Goal: Check status: Check status

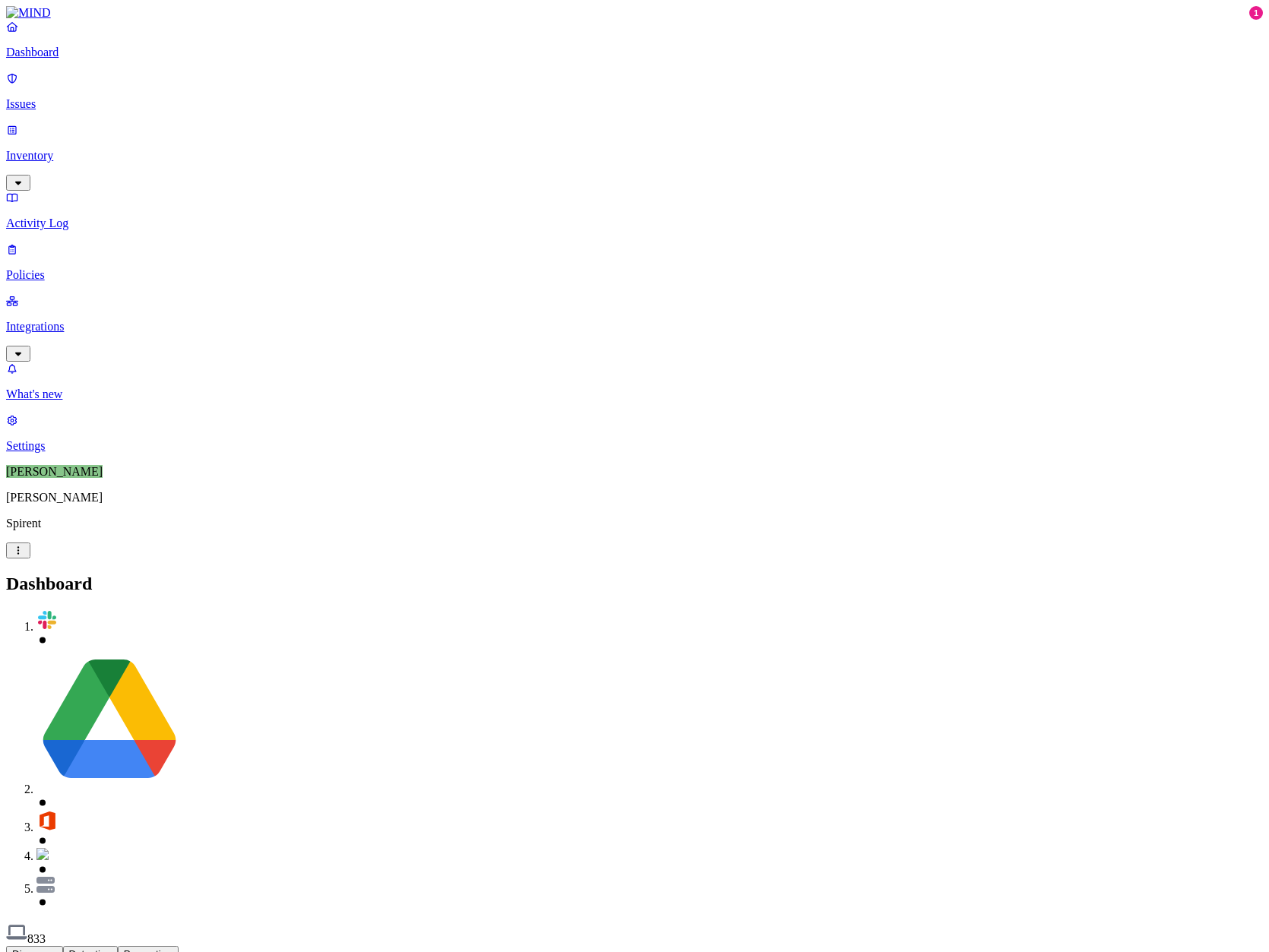
click at [91, 123] on link "Inventory" at bounding box center [634, 156] width 1257 height 66
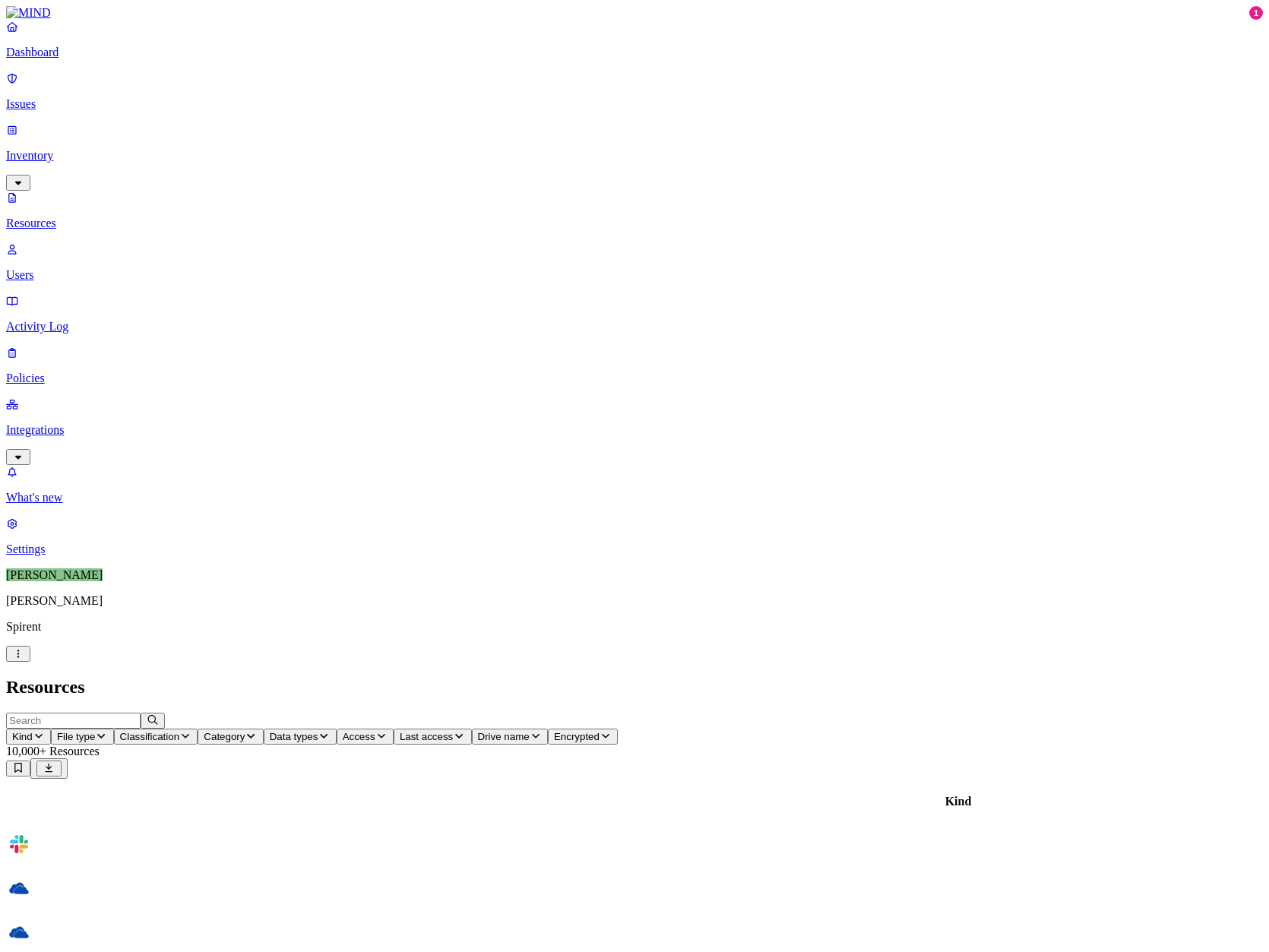
click at [83, 423] on p "Integrations" at bounding box center [634, 430] width 1257 height 14
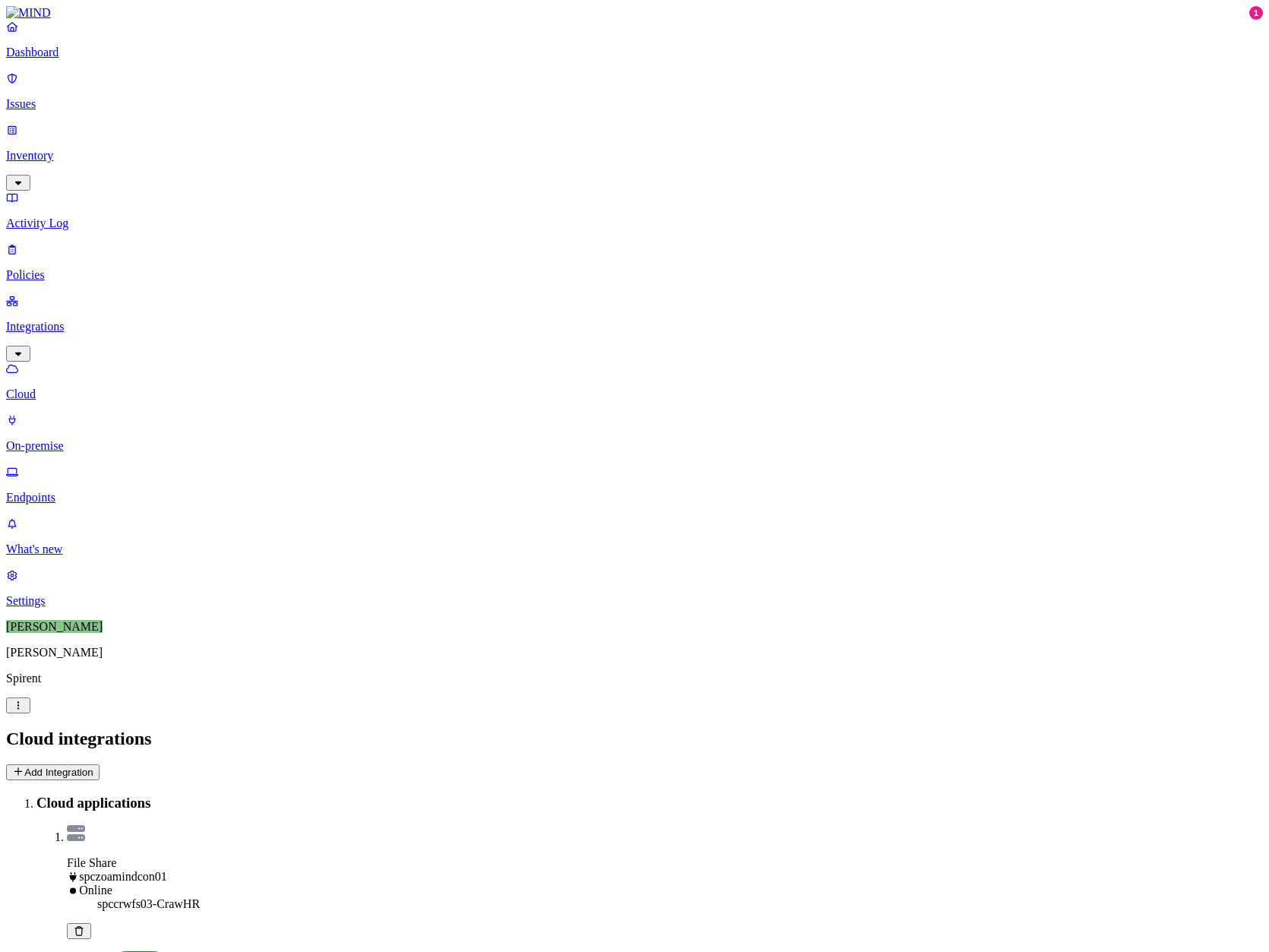
click at [94, 465] on link "Endpoints" at bounding box center [634, 485] width 1257 height 40
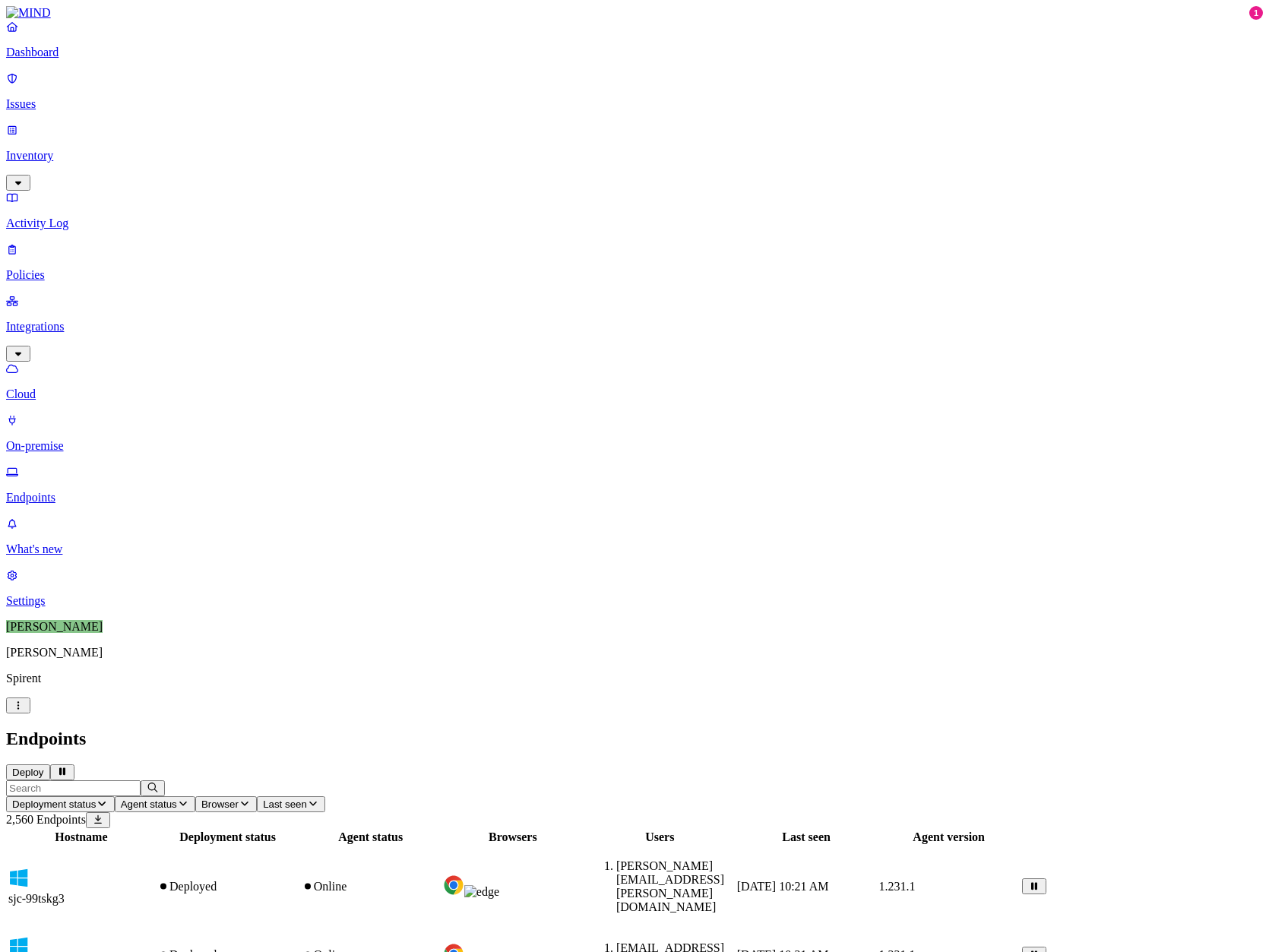
click at [141, 780] on input "text" at bounding box center [73, 788] width 134 height 16
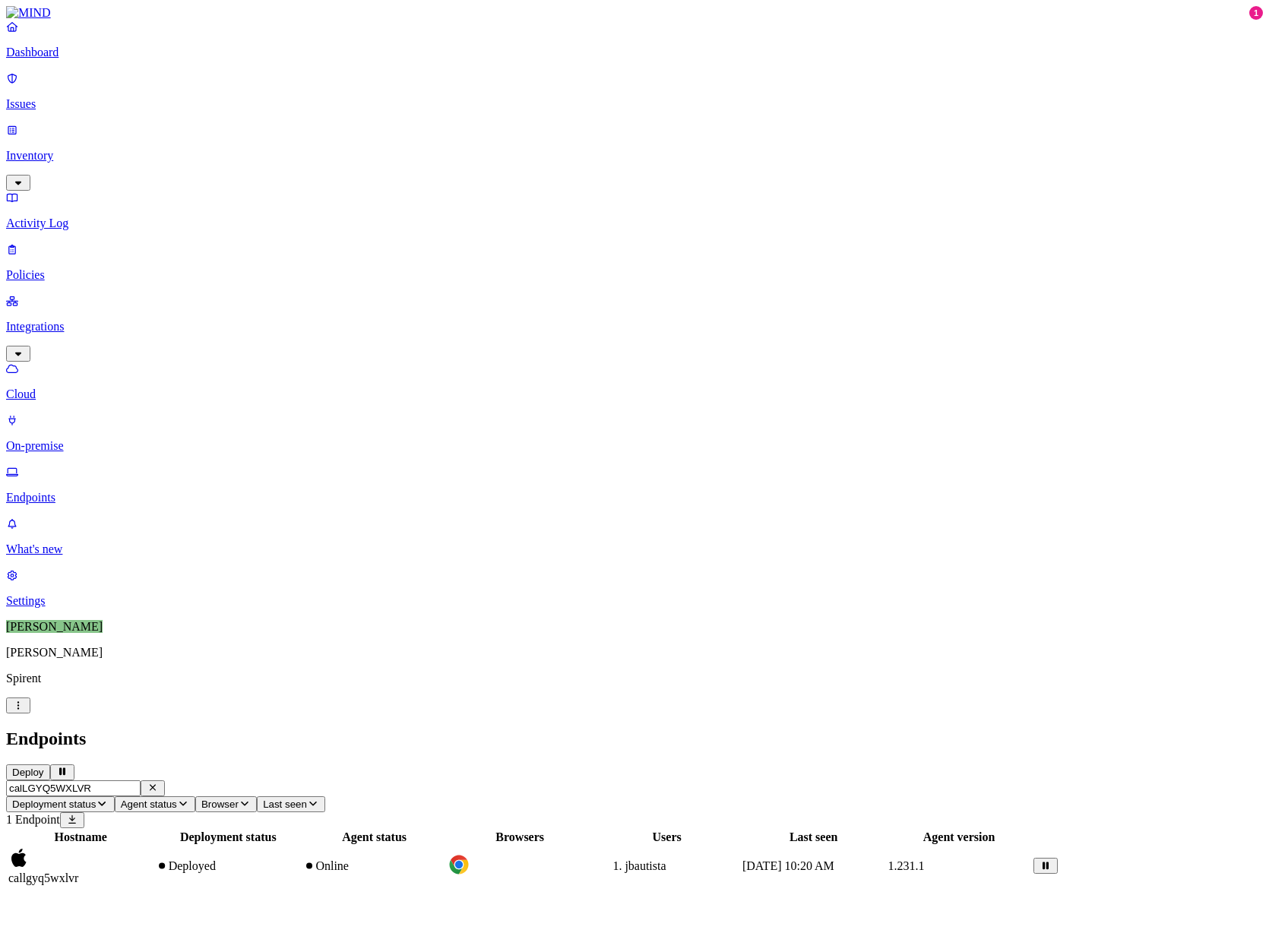
type input "calLGYQ5WXLVR"
click at [78, 872] on span "callgyq5wxlvr" at bounding box center [43, 878] width 70 height 13
click at [396, 780] on div "calLGYQ5WXLVR Deployment status Agent status Browser Last seen 1 Endpoint Hostn…" at bounding box center [634, 834] width 1257 height 107
click at [96, 798] on span "Deployment status" at bounding box center [54, 803] width 84 height 11
click at [395, 103] on span "Deploying..." at bounding box center [389, 109] width 61 height 13
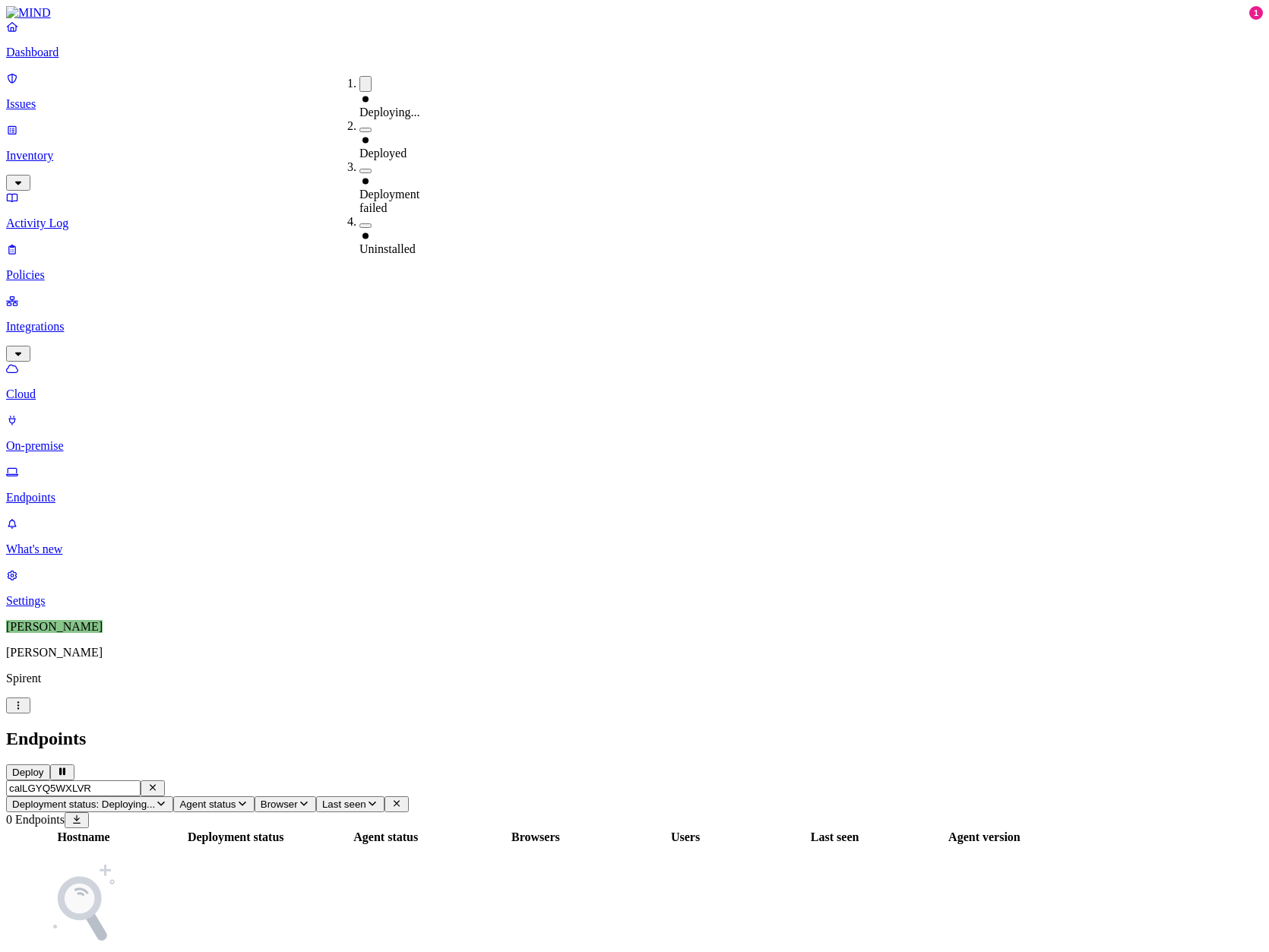
click at [395, 105] on span "Deploying..." at bounding box center [389, 112] width 61 height 13
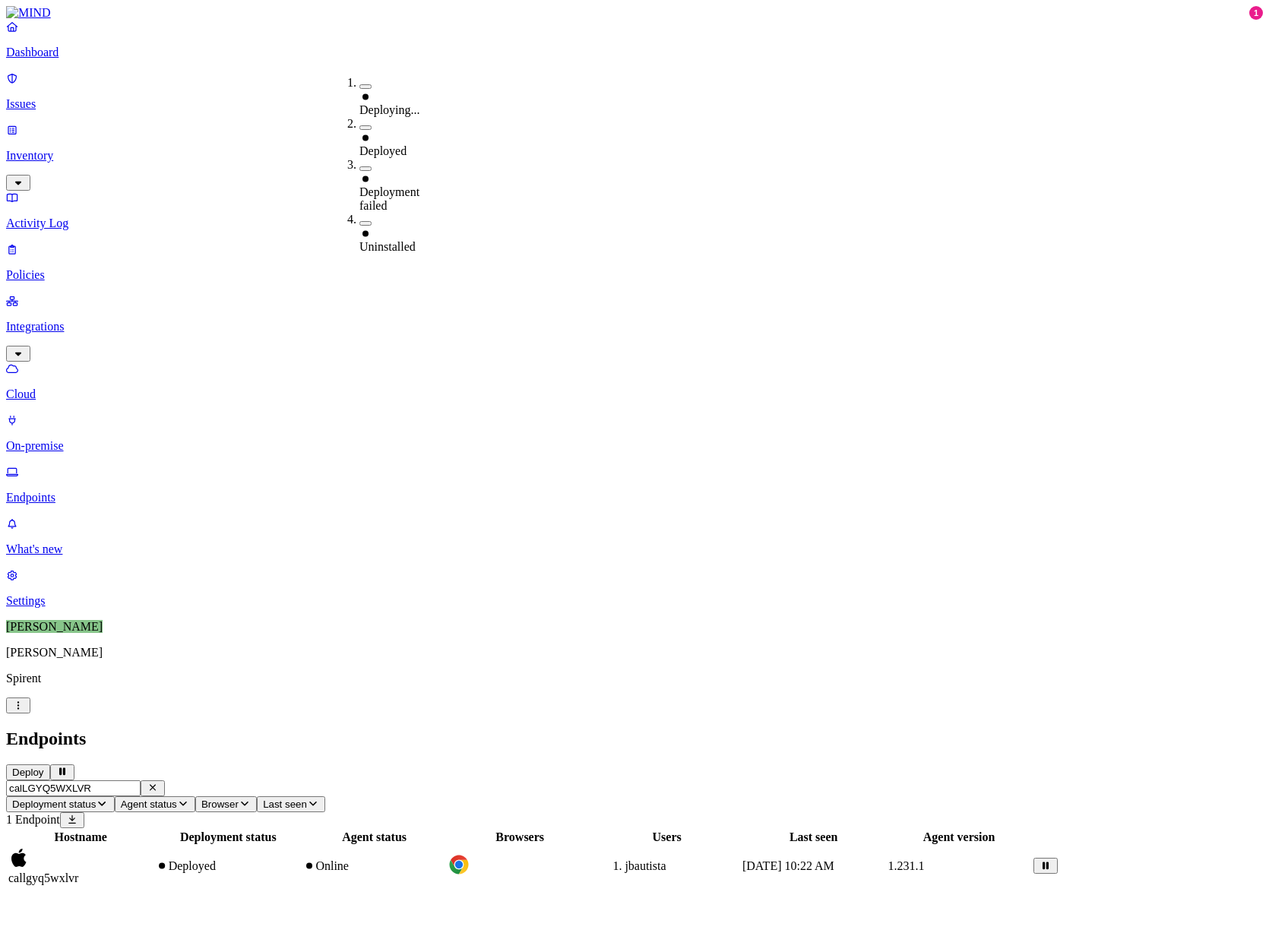
click at [395, 103] on span "Deploying..." at bounding box center [389, 109] width 61 height 13
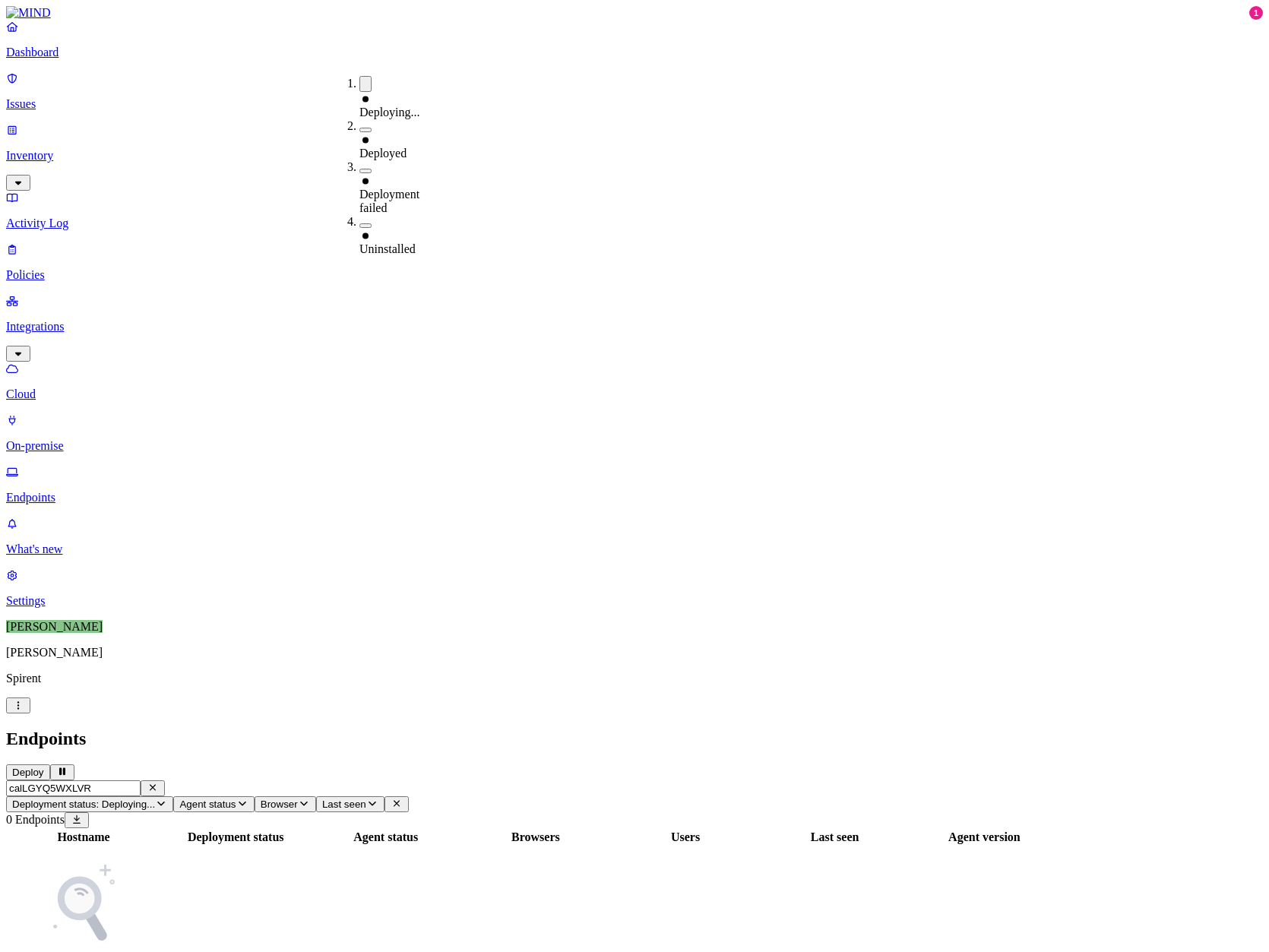
click at [384, 188] on span "Deployment failed" at bounding box center [388, 201] width 60 height 27
click at [359, 91] on div "Deploying..." at bounding box center [359, 98] width 0 height 43
click at [394, 188] on span "Deployment failed" at bounding box center [388, 201] width 60 height 27
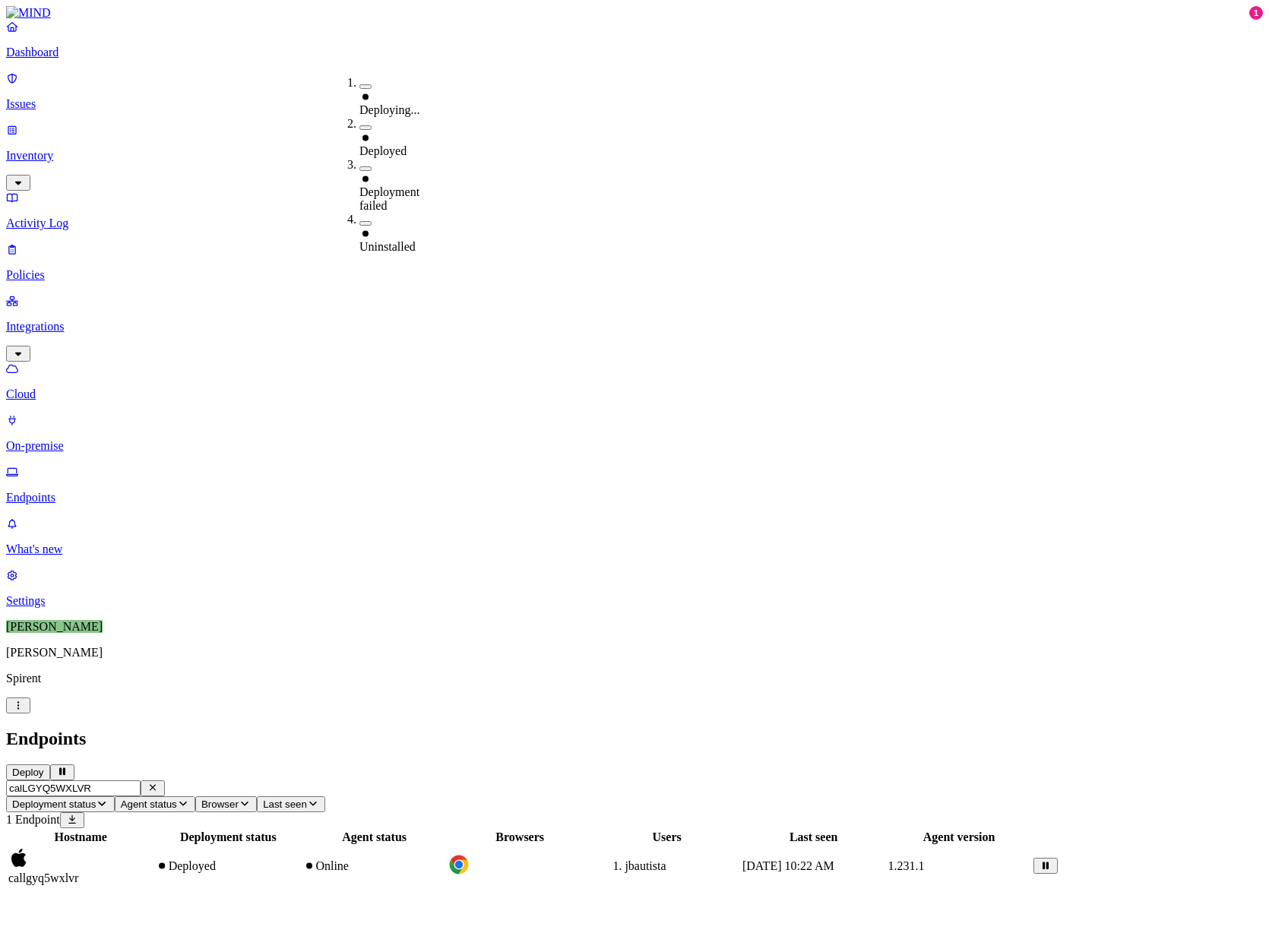
click at [655, 847] on tbody "callgyq5wxlvr Deployed Online jbautista [DATE] 10:22 AM 1.231.1" at bounding box center [533, 866] width 1051 height 40
click at [78, 872] on span "callgyq5wxlvr" at bounding box center [43, 878] width 70 height 13
click at [222, 847] on tbody "callgyq5wxlvr Deployed Online jbautista [DATE] 10:22 AM 1.231.1" at bounding box center [533, 866] width 1051 height 40
click at [78, 872] on span "callgyq5wxlvr" at bounding box center [43, 878] width 70 height 13
click at [437, 847] on tbody "callgyq5wxlvr Deployed Online jbautista [DATE] 10:22 AM 1.231.1" at bounding box center [533, 866] width 1051 height 40
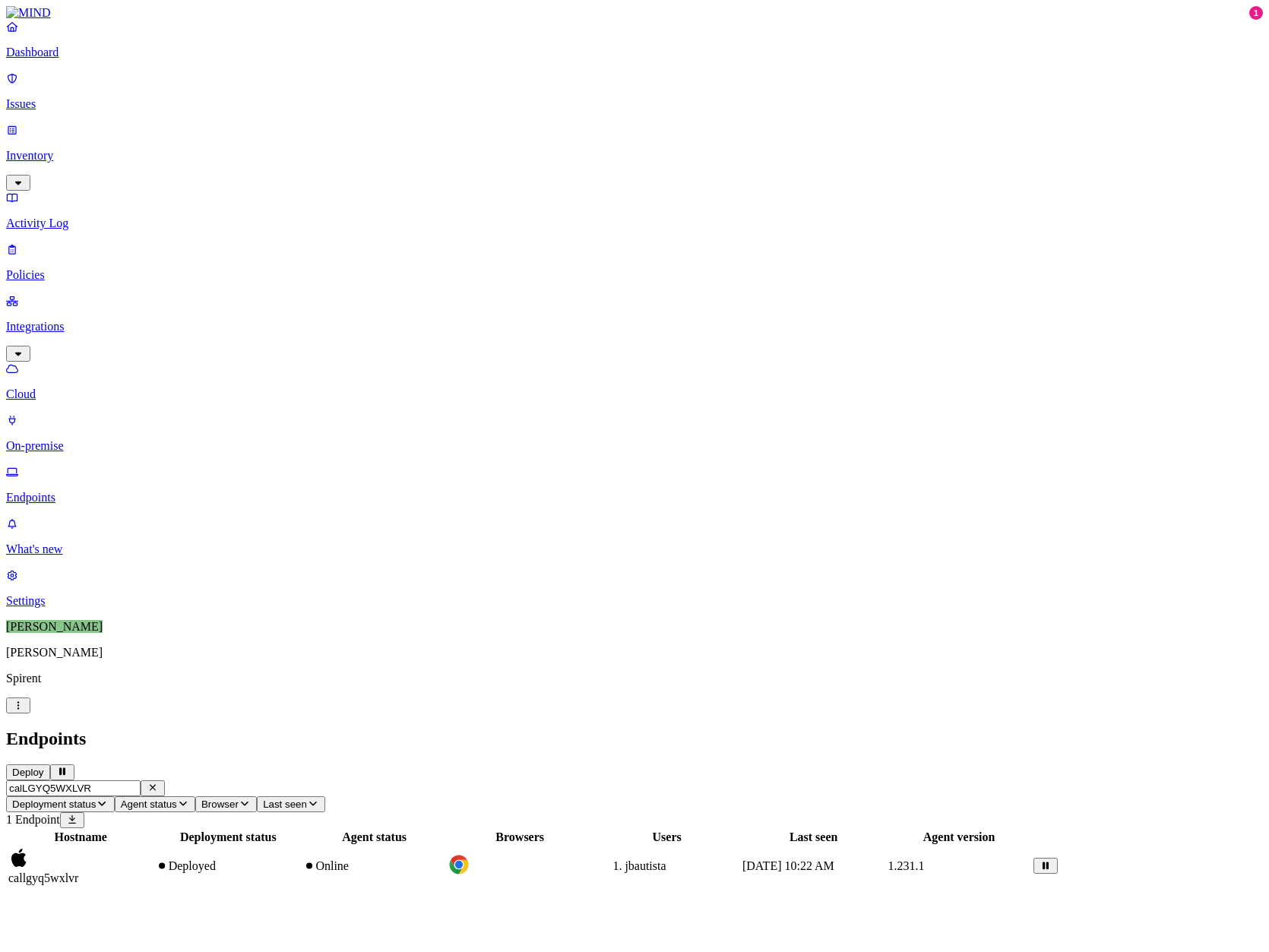
click at [215, 859] on span "Deployed" at bounding box center [192, 865] width 47 height 13
click at [325, 847] on tbody "callgyq5wxlvr Deployed Online jbautista [DATE] 10:22 AM 1.231.1" at bounding box center [533, 866] width 1051 height 40
click at [61, 490] on p "Endpoints" at bounding box center [634, 497] width 1257 height 14
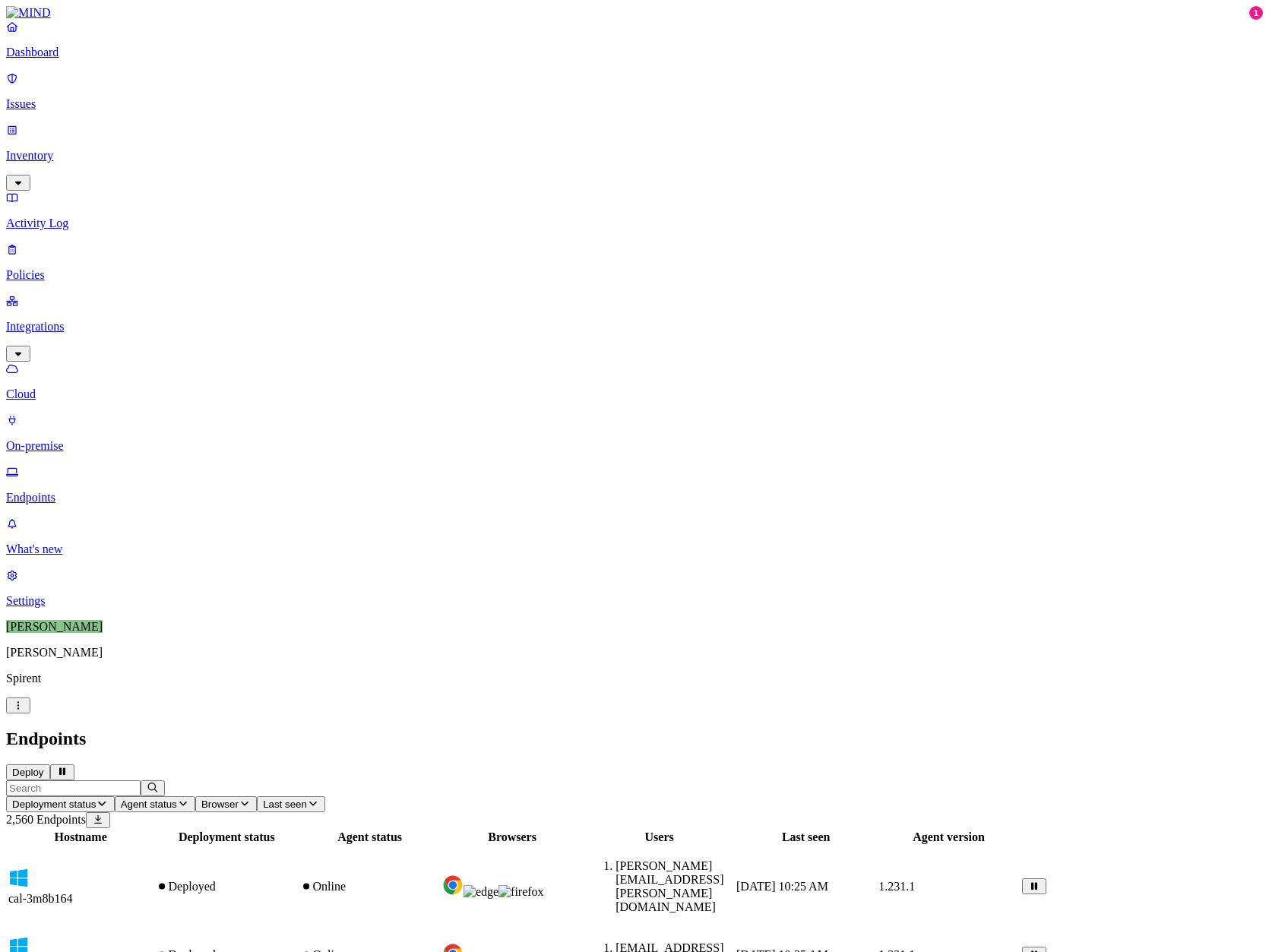
click at [141, 780] on input "text" at bounding box center [73, 788] width 134 height 16
drag, startPoint x: 232, startPoint y: 38, endPoint x: 234, endPoint y: 48, distance: 10.2
click at [232, 728] on div "Endpoints Deploy" at bounding box center [634, 754] width 1257 height 52
click at [141, 780] on input "text" at bounding box center [73, 788] width 134 height 16
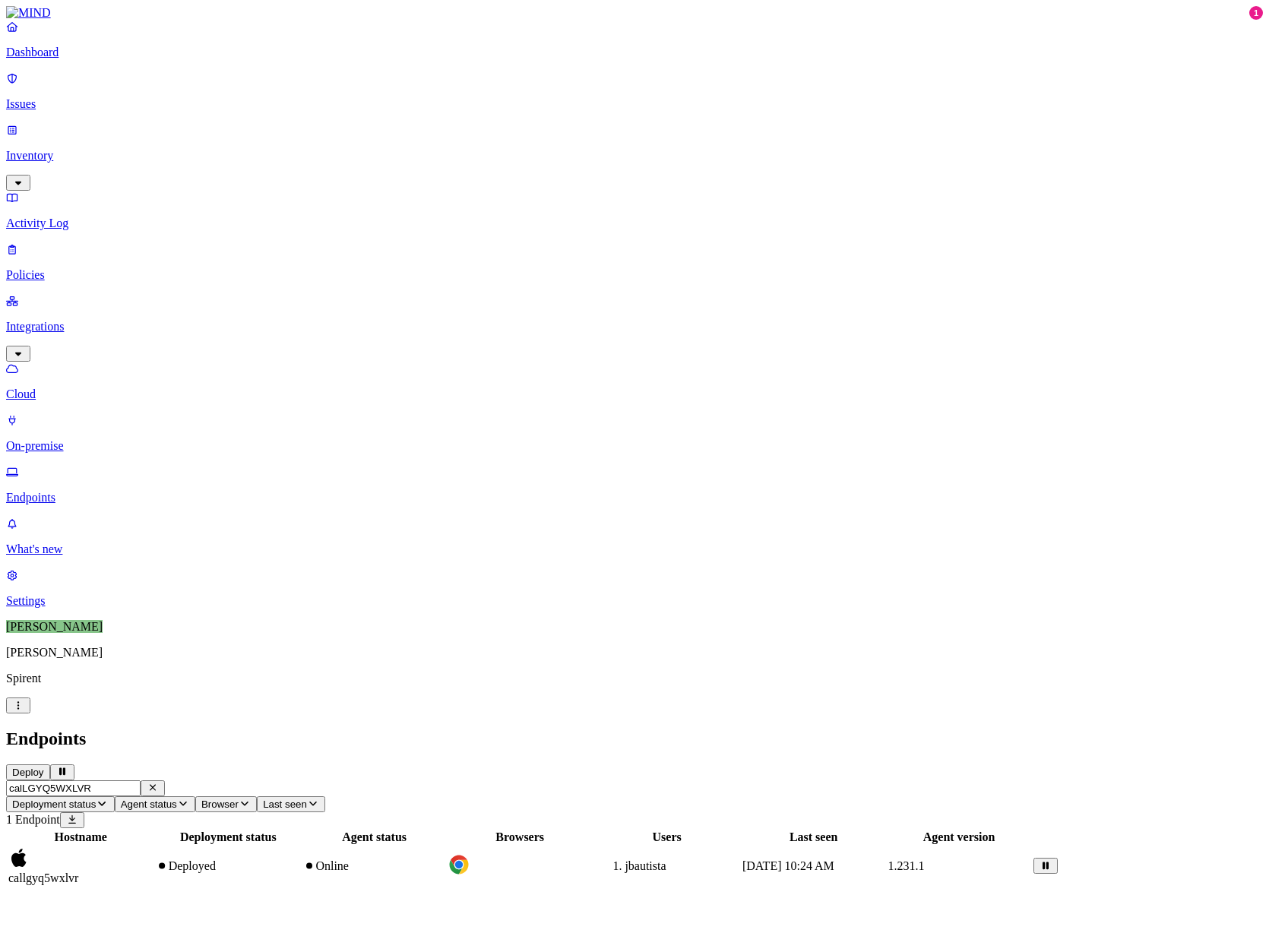
click at [78, 872] on span "callgyq5wxlvr" at bounding box center [43, 878] width 70 height 13
click at [371, 847] on tbody "callgyq5wxlvr Deployed Online jbautista [DATE] 10:24 AM 1.231.1" at bounding box center [533, 866] width 1051 height 40
click at [300, 859] on div "Deployed" at bounding box center [228, 866] width 144 height 14
drag, startPoint x: 271, startPoint y: 54, endPoint x: 130, endPoint y: 41, distance: 141.6
click at [130, 780] on input "calLGYQ5WXLVR" at bounding box center [73, 788] width 134 height 16
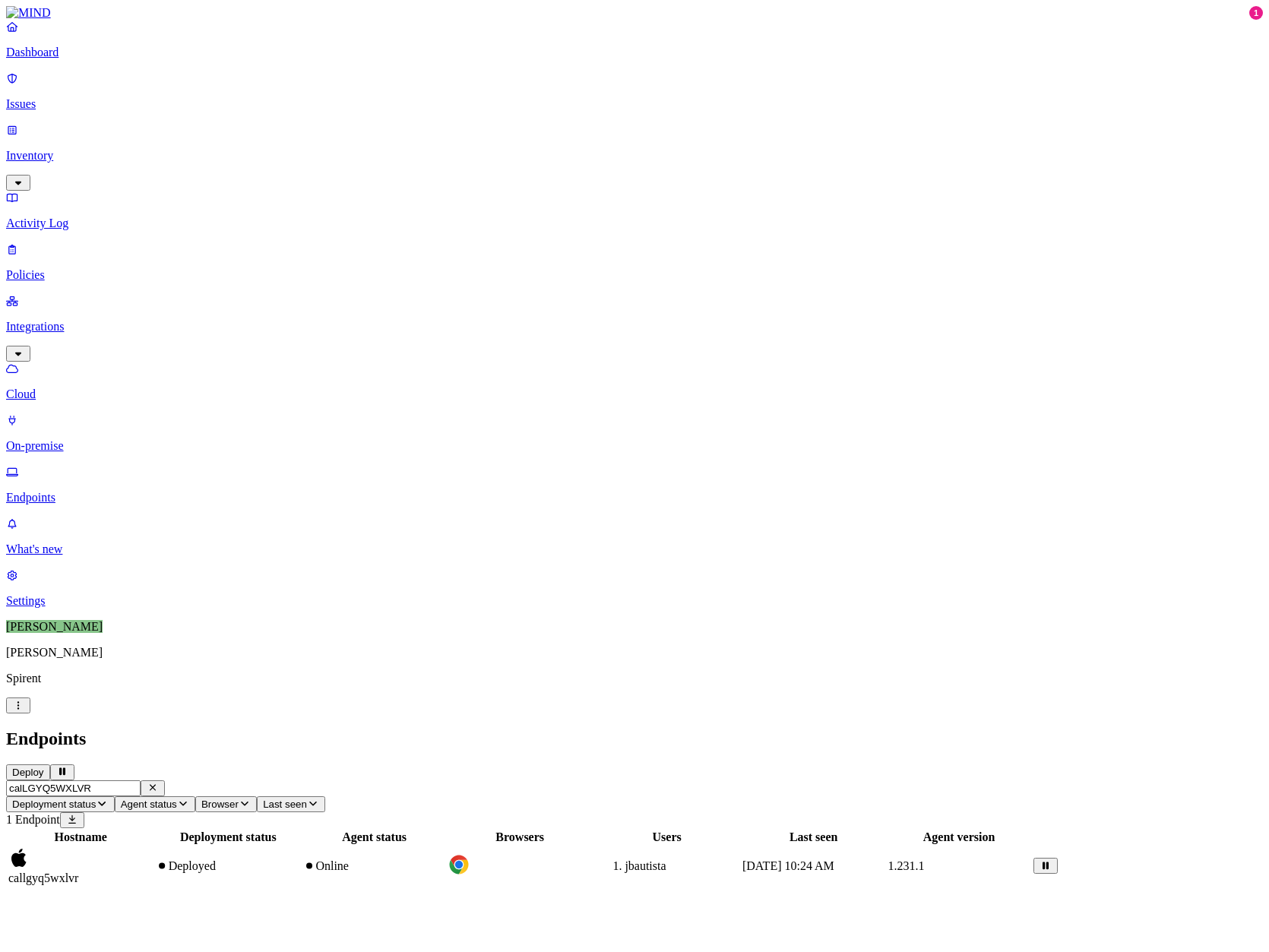
click at [141, 780] on input "calLGYQ5WXLVR" at bounding box center [73, 788] width 134 height 16
type input "CALH5MF9G93T9"
click at [154, 847] on td "calh5mf9g93t9" at bounding box center [81, 866] width 147 height 40
